Goal: Find specific page/section: Find specific page/section

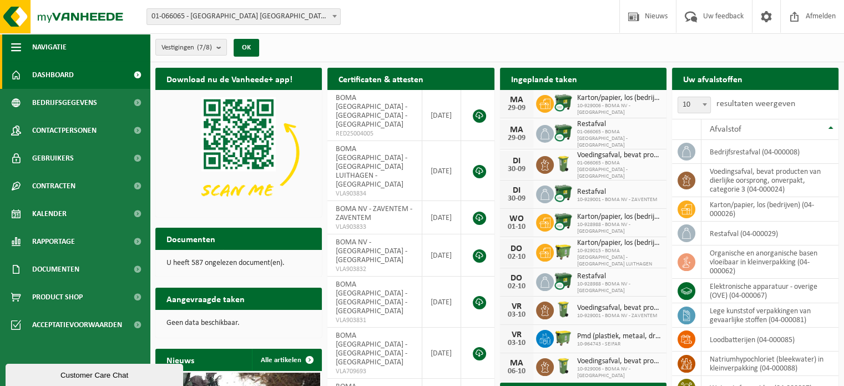
click at [9, 47] on button "Navigatie" at bounding box center [75, 47] width 150 height 28
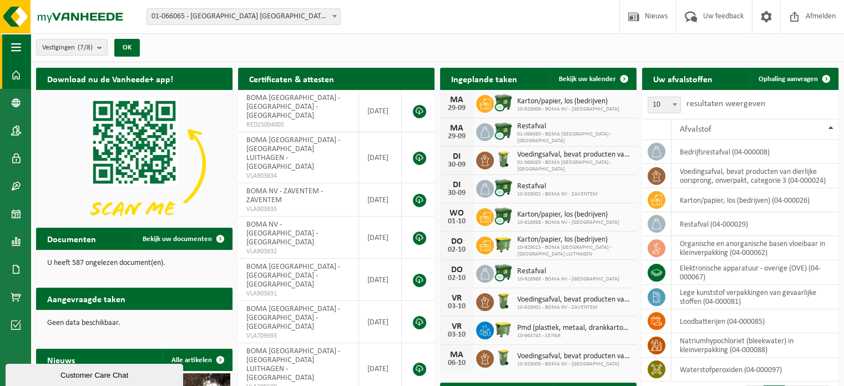
click at [9, 47] on button "Navigatie" at bounding box center [15, 47] width 31 height 28
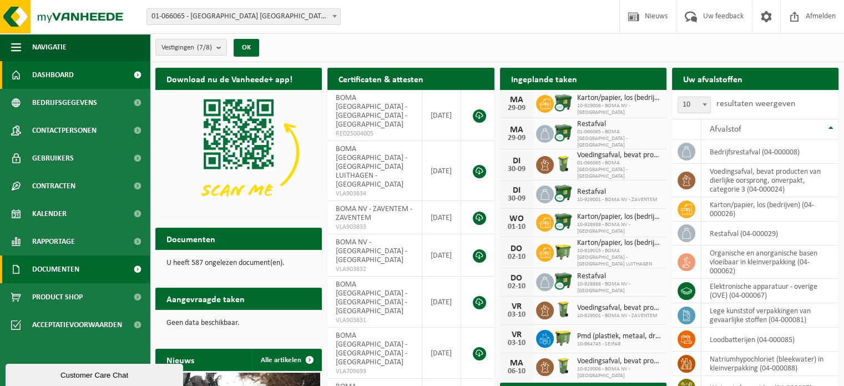
click at [33, 268] on span "Documenten" at bounding box center [55, 269] width 47 height 28
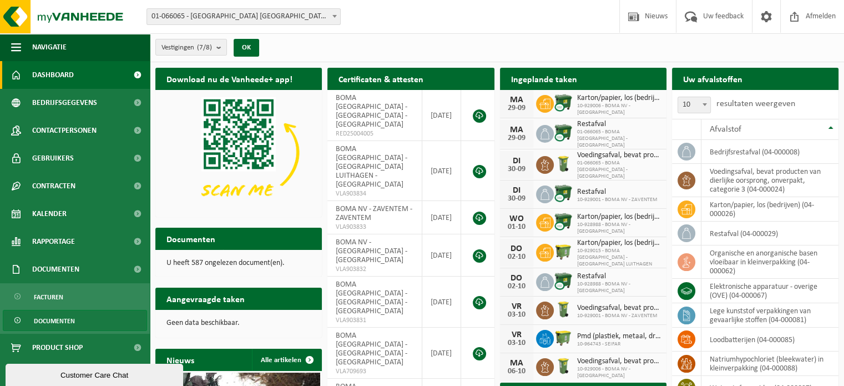
click at [48, 318] on span "Documenten" at bounding box center [54, 320] width 41 height 21
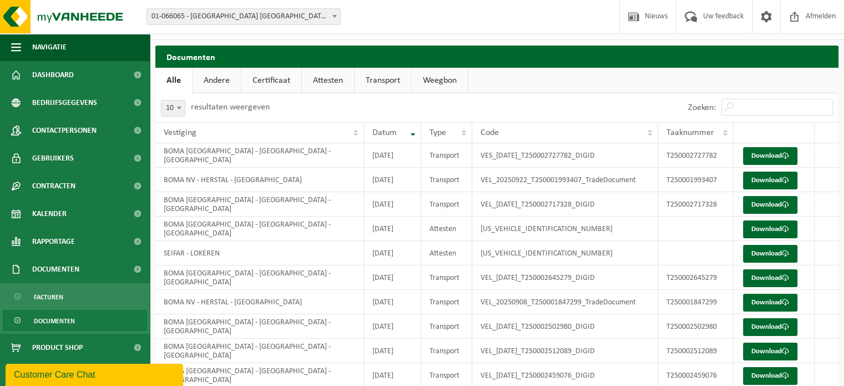
scroll to position [44, 0]
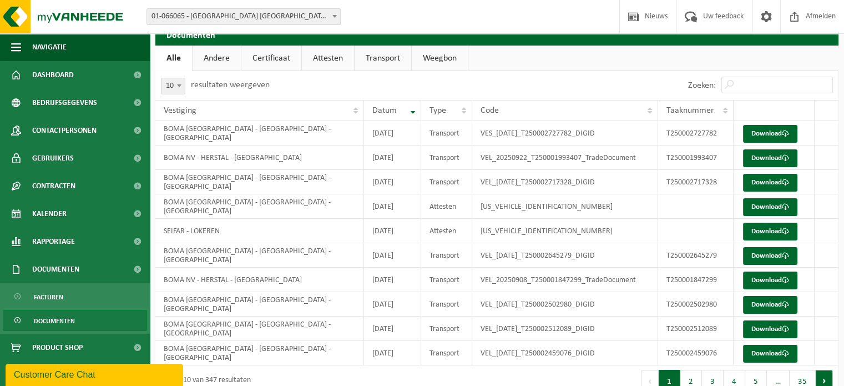
click at [822, 379] on button "Volgende" at bounding box center [824, 381] width 17 height 22
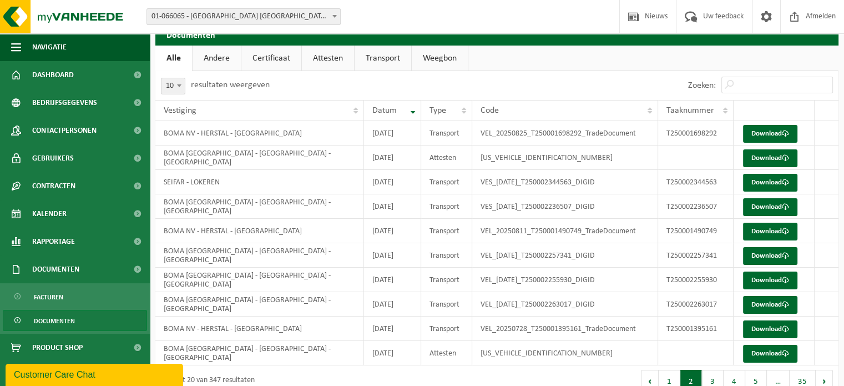
scroll to position [48, 0]
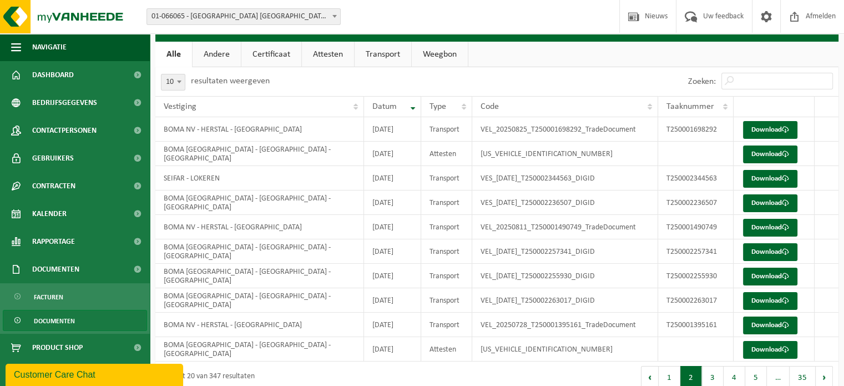
click at [822, 379] on button "Volgende" at bounding box center [824, 377] width 17 height 22
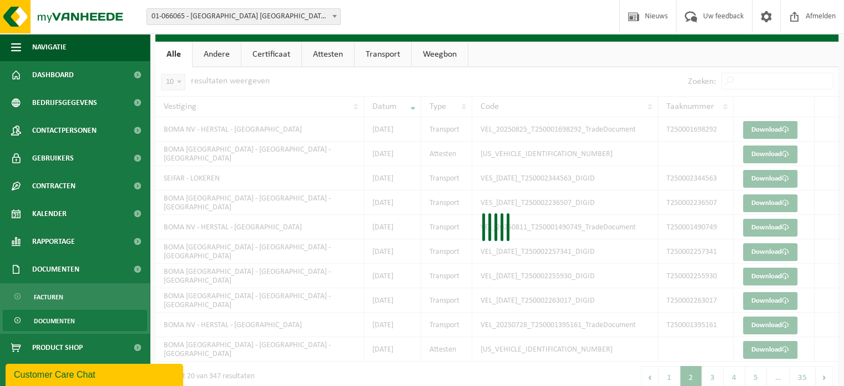
click at [822, 379] on div at bounding box center [496, 229] width 683 height 325
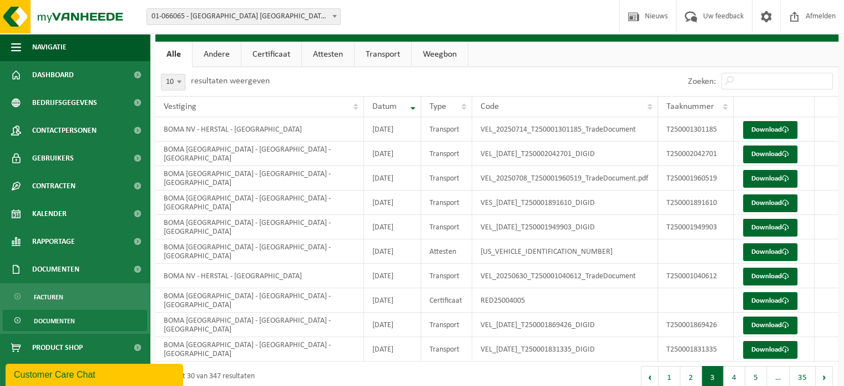
click at [822, 379] on button "Volgende" at bounding box center [824, 377] width 17 height 22
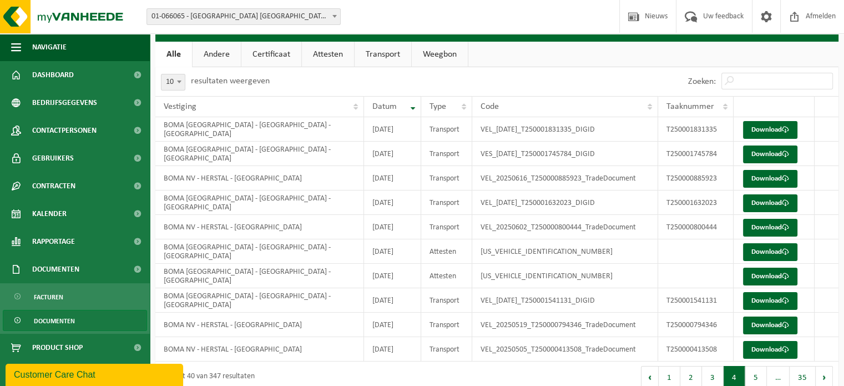
click at [822, 379] on div "10 25 50 100 10 resultaten weergeven Zoeken: Vestiging Datum Type Code Taaknumm…" at bounding box center [496, 229] width 683 height 325
click at [800, 376] on button "35" at bounding box center [803, 377] width 26 height 22
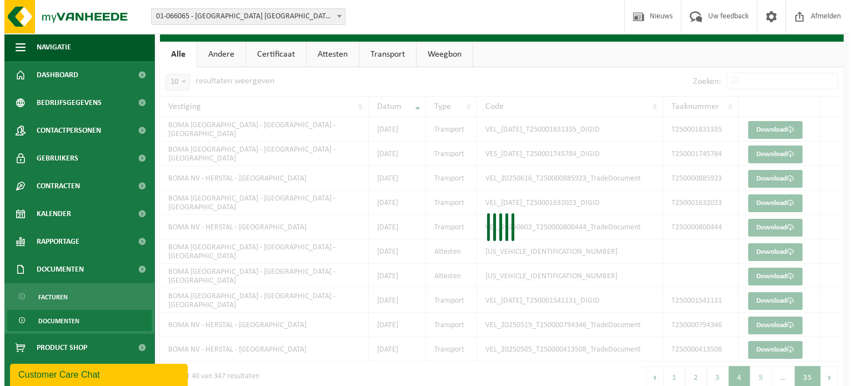
scroll to position [0, 0]
